Goal: Task Accomplishment & Management: Manage account settings

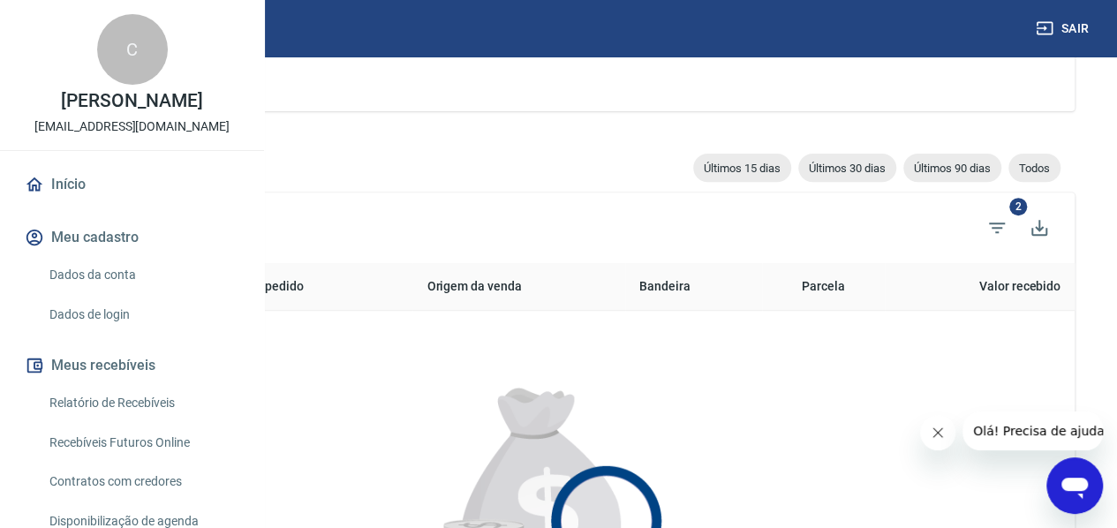
scroll to position [587, 0]
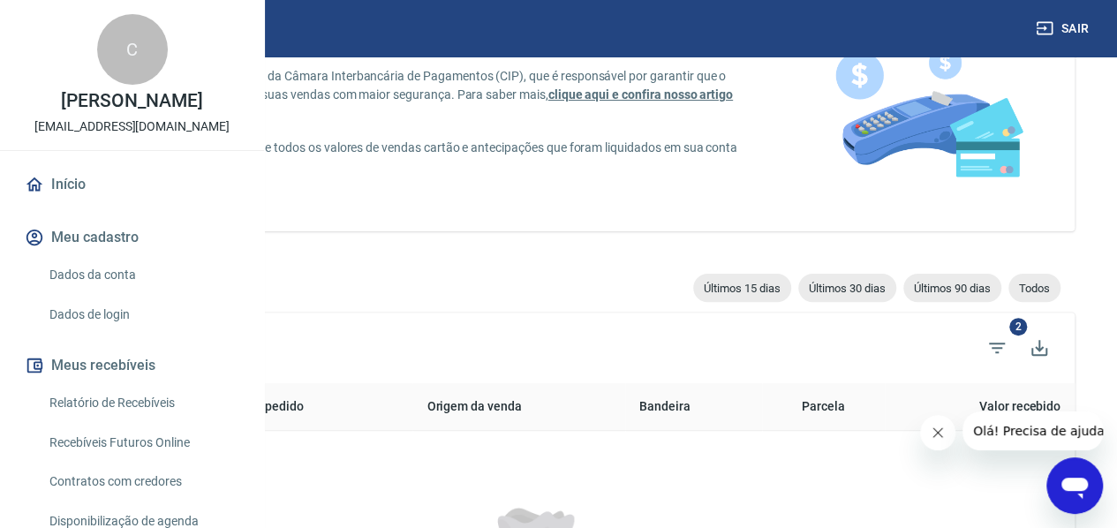
scroll to position [0, 0]
